Goal: Transaction & Acquisition: Purchase product/service

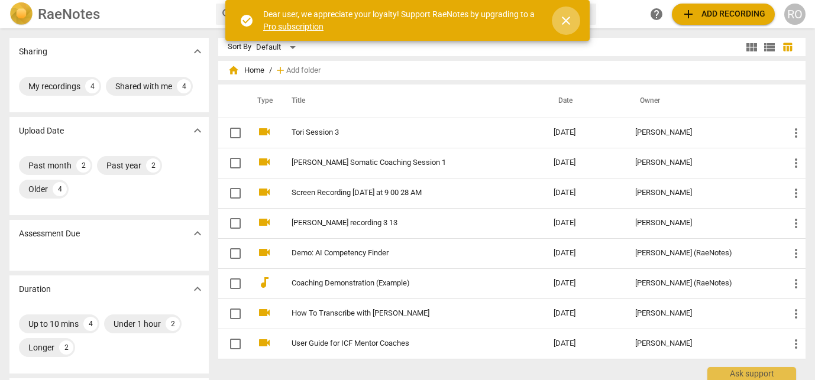
click at [564, 20] on span "close" at bounding box center [566, 21] width 14 height 14
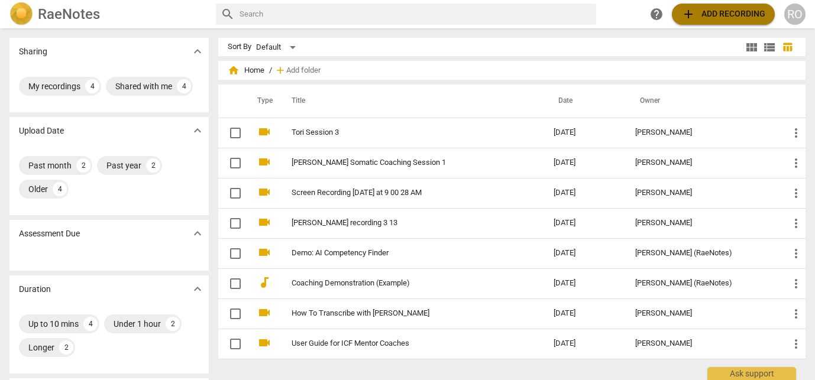
click at [718, 14] on span "add Add recording" at bounding box center [724, 14] width 84 height 14
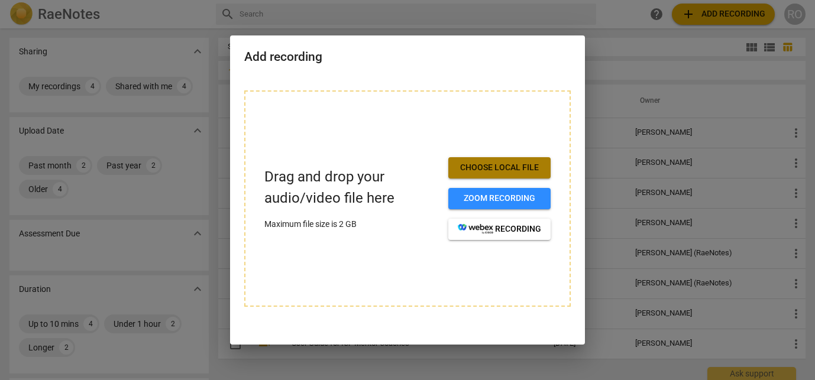
click at [486, 162] on button "Choose local file" at bounding box center [499, 167] width 102 height 21
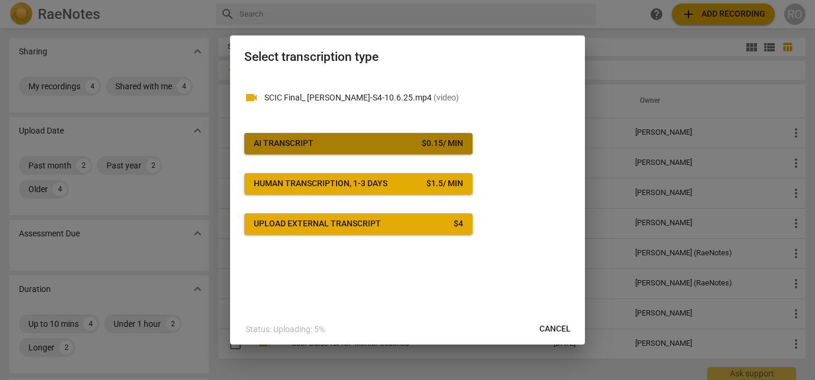
click at [390, 147] on span "AI Transcript $ 0.15 / min" at bounding box center [358, 144] width 209 height 12
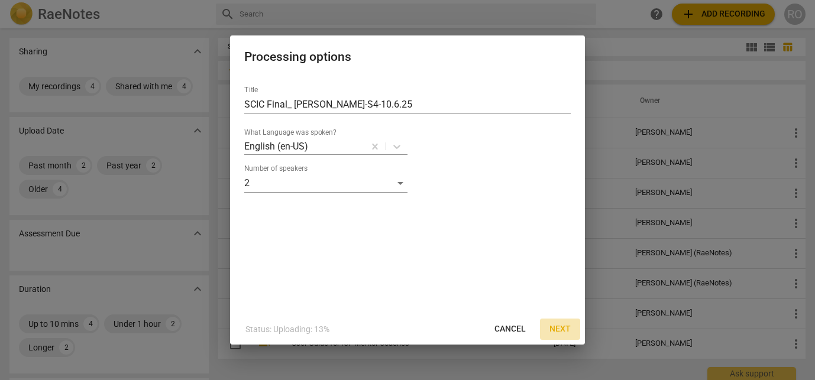
click at [561, 330] on span "Next" at bounding box center [560, 330] width 21 height 12
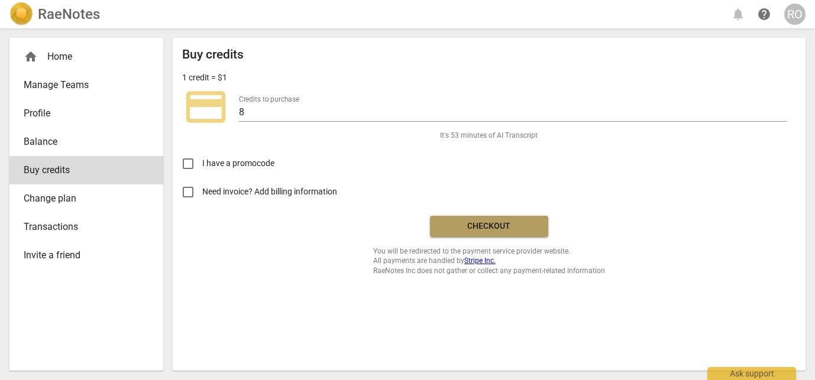
click at [507, 229] on span "Checkout" at bounding box center [489, 227] width 99 height 12
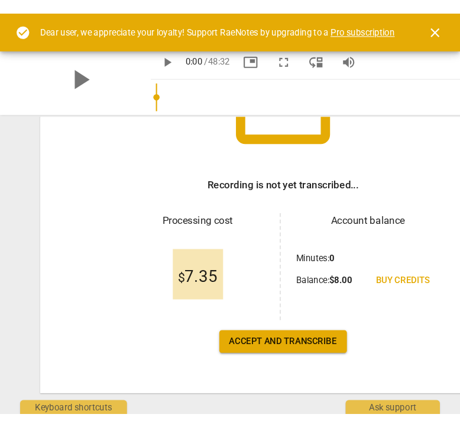
scroll to position [157, 0]
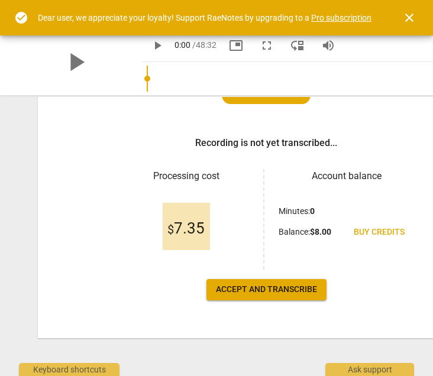
click at [250, 288] on span "Accept and transcribe" at bounding box center [266, 290] width 101 height 12
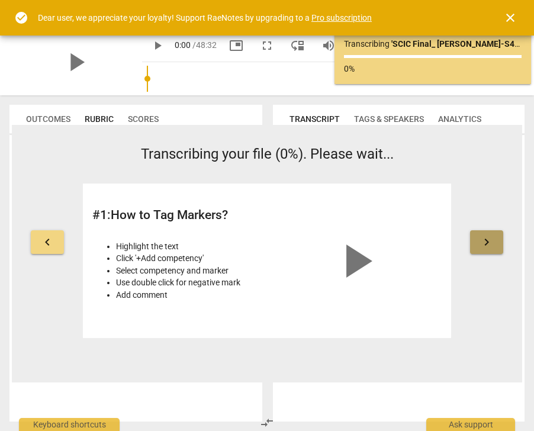
click at [481, 240] on span "keyboard_arrow_right" at bounding box center [486, 242] width 14 height 14
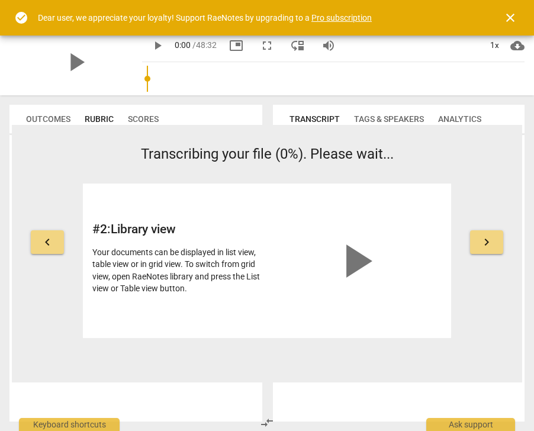
click at [481, 240] on span "keyboard_arrow_right" at bounding box center [486, 242] width 14 height 14
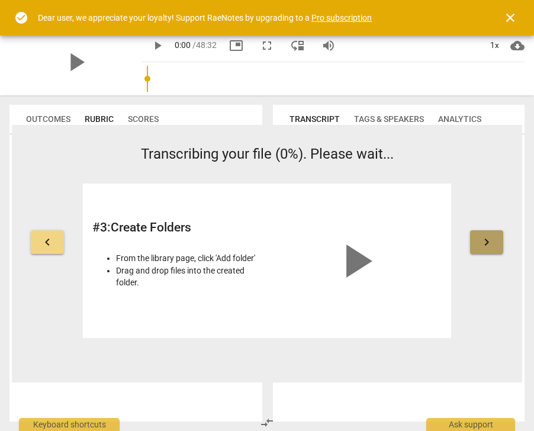
click at [481, 240] on span "keyboard_arrow_right" at bounding box center [486, 242] width 14 height 14
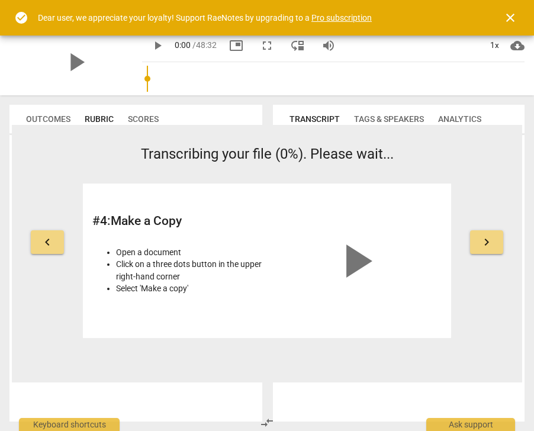
click at [481, 240] on span "keyboard_arrow_right" at bounding box center [486, 242] width 14 height 14
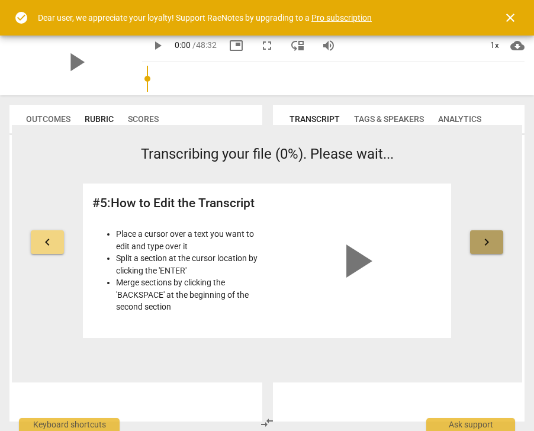
click at [481, 240] on span "keyboard_arrow_right" at bounding box center [486, 242] width 14 height 14
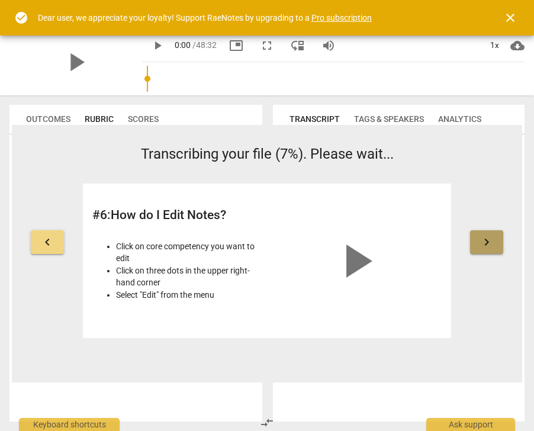
click at [481, 240] on span "keyboard_arrow_right" at bounding box center [486, 242] width 14 height 14
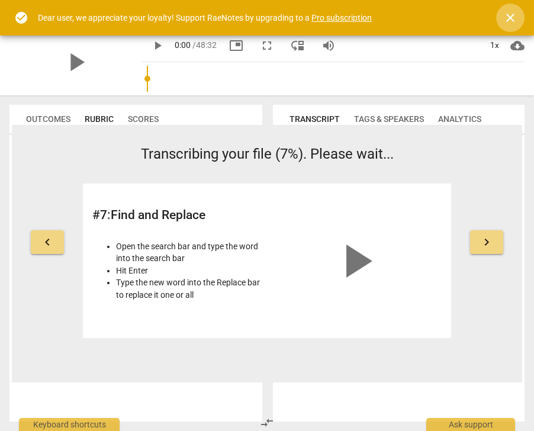
click at [508, 16] on span "close" at bounding box center [510, 18] width 14 height 14
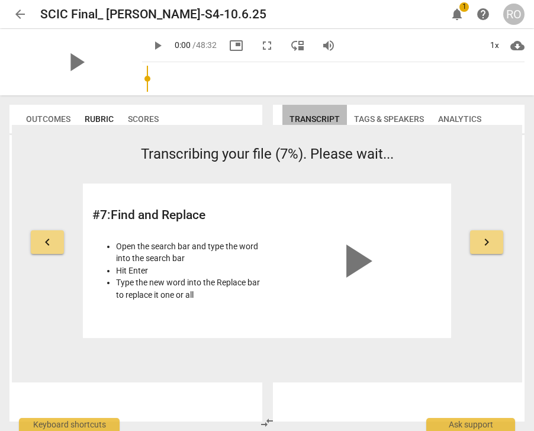
click at [324, 115] on span "Transcript" at bounding box center [314, 118] width 50 height 9
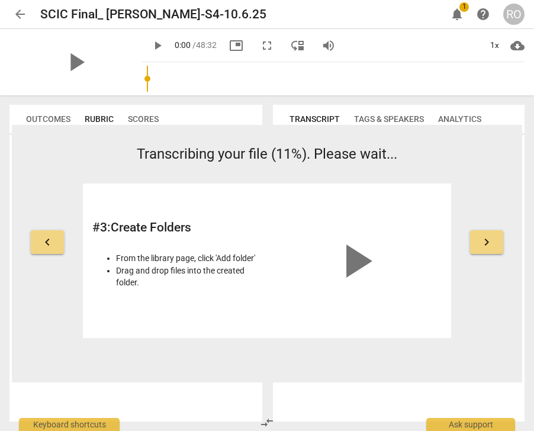
click at [454, 17] on span "notifications" at bounding box center [457, 14] width 14 height 14
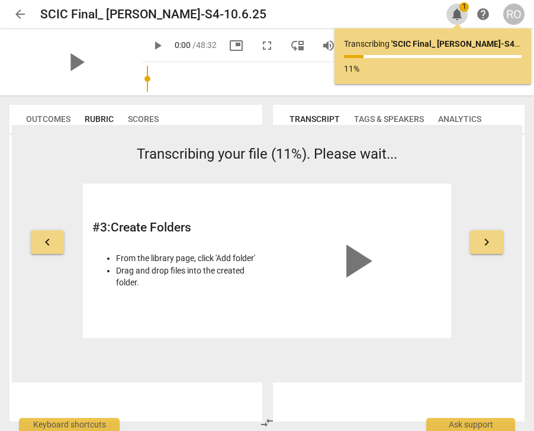
click at [454, 17] on span "notifications" at bounding box center [457, 14] width 14 height 14
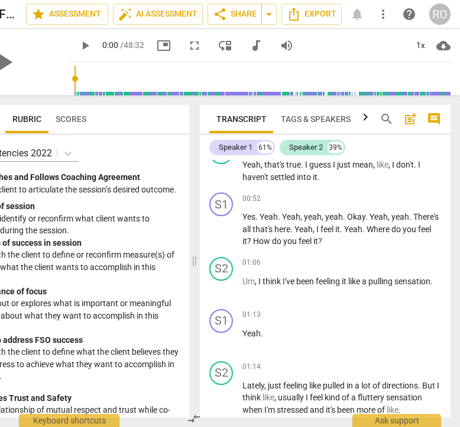
scroll to position [528, 0]
